Goal: Transaction & Acquisition: Purchase product/service

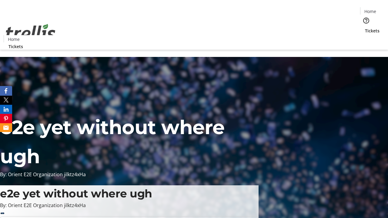
click at [365, 28] on span "Tickets" at bounding box center [372, 31] width 15 height 6
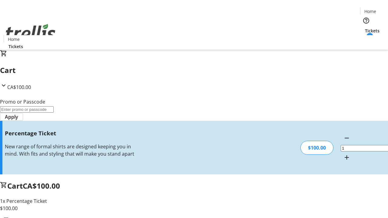
type input "FOO"
